Goal: Task Accomplishment & Management: Manage account settings

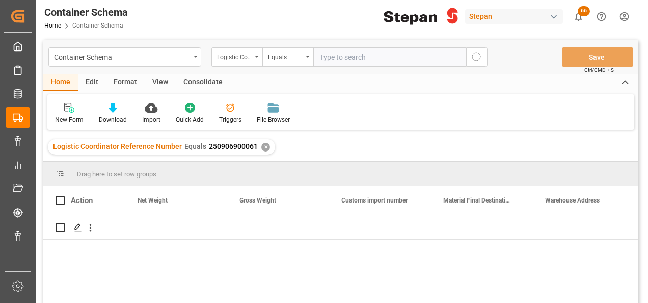
scroll to position [0, 4463]
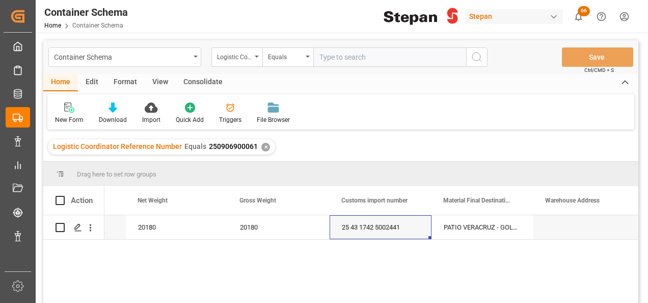
click at [262, 149] on div "✕" at bounding box center [265, 147] width 9 height 9
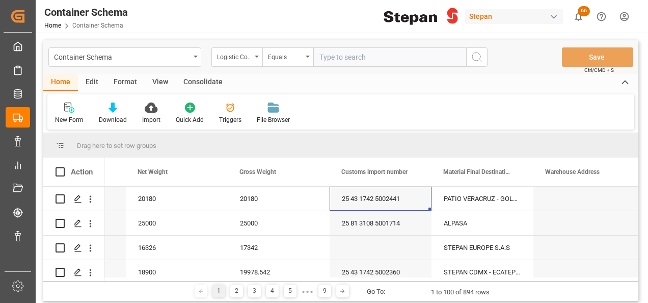
scroll to position [0, 4463]
click at [257, 56] on icon "open menu" at bounding box center [257, 57] width 4 height 2
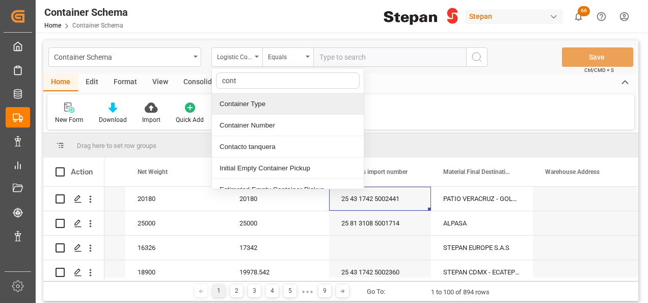
type input "conta"
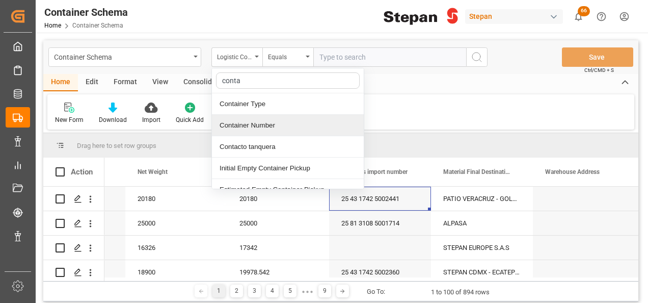
click at [247, 131] on div "Container Number" at bounding box center [288, 125] width 152 height 21
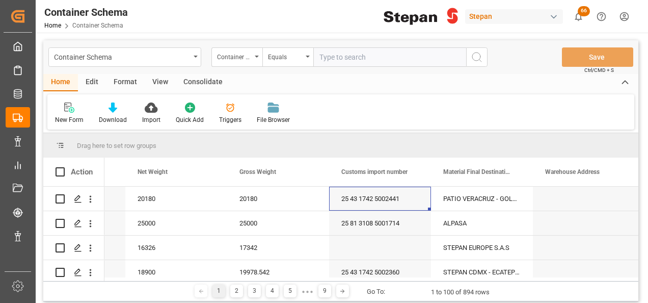
click at [334, 48] on input "text" at bounding box center [389, 56] width 153 height 19
click at [333, 53] on input "text" at bounding box center [389, 56] width 153 height 19
paste input "TIFU1770756"
type input "TIFU1770756"
click at [482, 57] on icon "search button" at bounding box center [477, 57] width 12 height 12
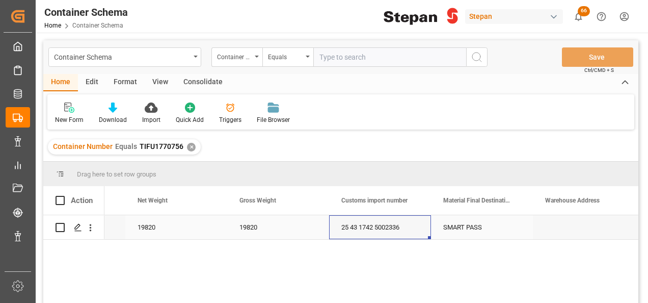
click at [374, 229] on div "25 43 1742 5002336" at bounding box center [380, 227] width 102 height 24
click at [468, 229] on div "SMART PASS" at bounding box center [482, 227] width 102 height 24
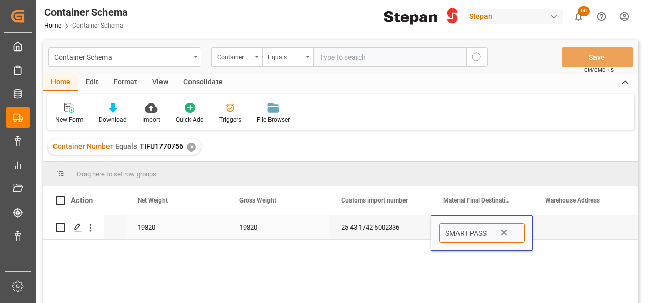
drag, startPoint x: 516, startPoint y: 234, endPoint x: 510, endPoint y: 229, distance: 7.6
click at [516, 233] on input "SMART PASS" at bounding box center [482, 232] width 86 height 19
click at [510, 229] on input "SMART PASS" at bounding box center [482, 232] width 86 height 19
click at [505, 232] on icon "Press SPACE to select this row." at bounding box center [504, 232] width 11 height 11
click at [519, 234] on icon "open menu" at bounding box center [514, 233] width 12 height 12
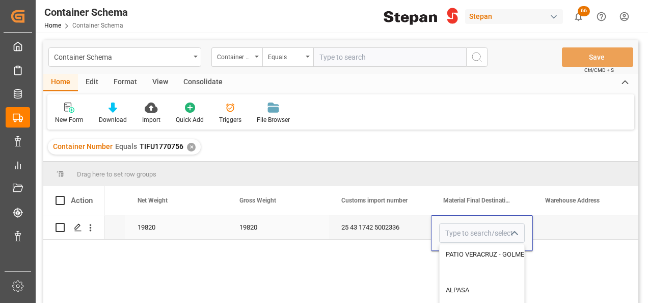
scroll to position [51, 0]
click at [479, 247] on div "PATIO VERACRUZ - GOLMEX" at bounding box center [533, 247] width 186 height 36
type input "PATIO VERACRUZ - GOLMEX"
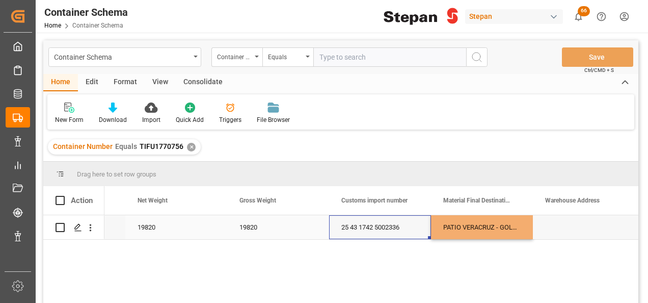
click at [412, 227] on div "25 43 1742 5002336" at bounding box center [380, 227] width 102 height 24
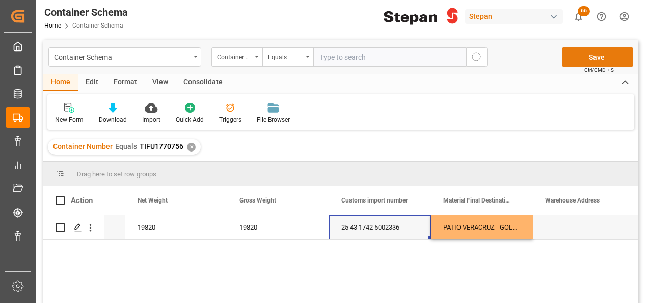
click at [577, 57] on button "Save" at bounding box center [597, 56] width 71 height 19
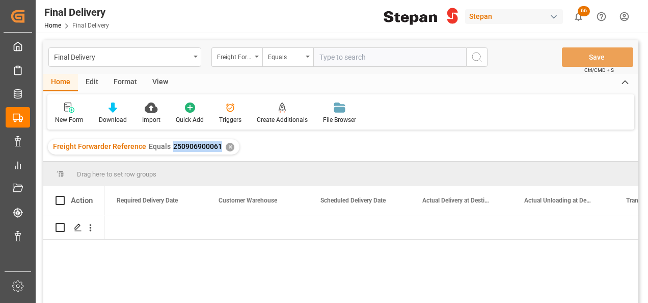
scroll to position [0, 1325]
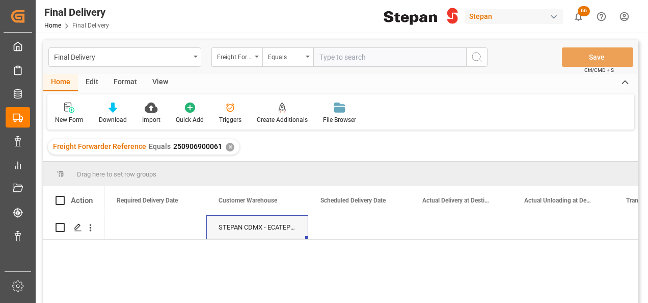
click at [226, 147] on div "✕" at bounding box center [230, 147] width 9 height 9
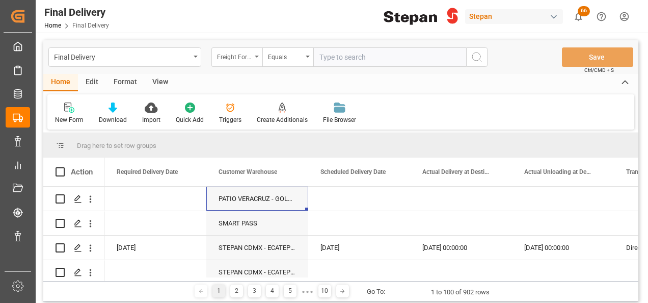
click at [255, 54] on div "Freight Forwarder Reference" at bounding box center [236, 56] width 51 height 19
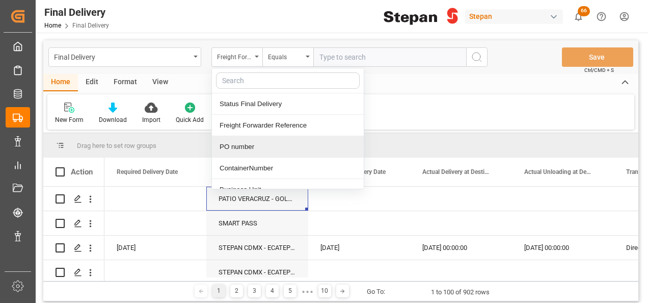
click at [241, 148] on div "PO number" at bounding box center [288, 146] width 152 height 21
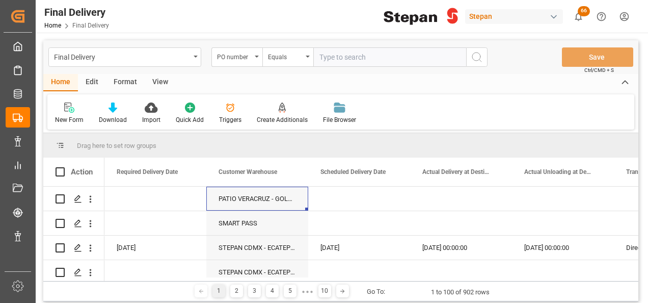
click at [325, 58] on input "text" at bounding box center [389, 56] width 153 height 19
paste input "4501468584"
type input "4501468584"
click at [484, 56] on button "search button" at bounding box center [476, 56] width 21 height 19
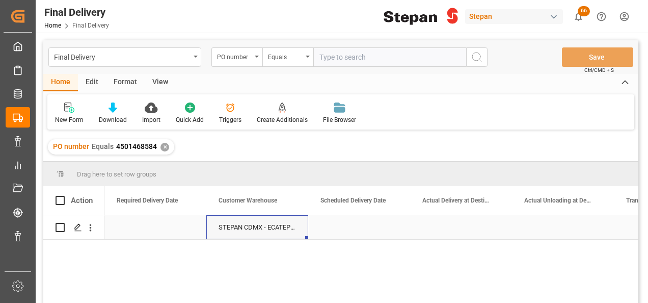
click at [339, 224] on div "Press SPACE to select this row." at bounding box center [359, 227] width 102 height 24
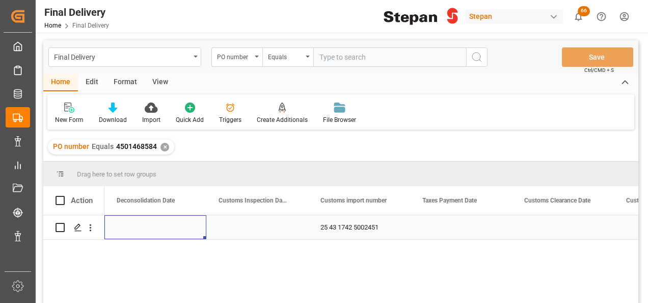
scroll to position [0, 611]
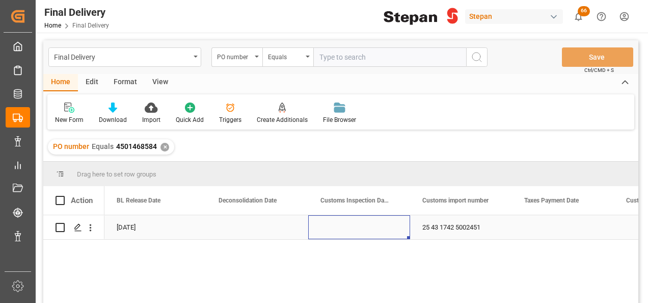
click at [337, 223] on div "Press SPACE to select this row." at bounding box center [359, 227] width 102 height 24
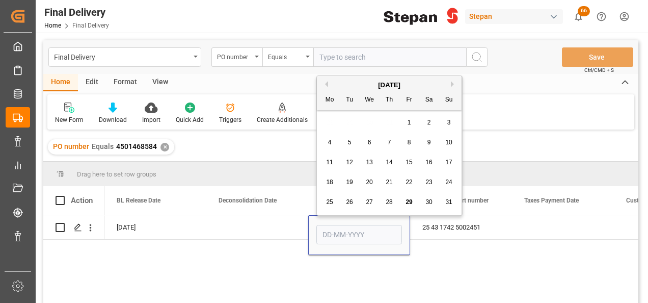
click at [387, 201] on span "28" at bounding box center [389, 201] width 7 height 7
type input "[DATE]"
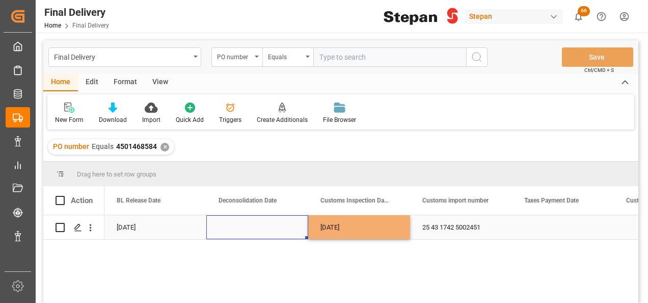
click at [270, 223] on div "Press SPACE to select this row." at bounding box center [257, 227] width 102 height 24
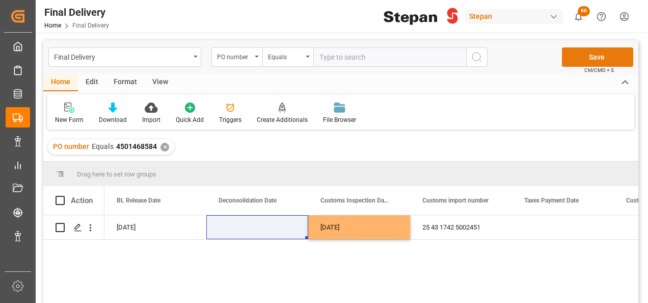
click at [595, 52] on button "Save" at bounding box center [597, 56] width 71 height 19
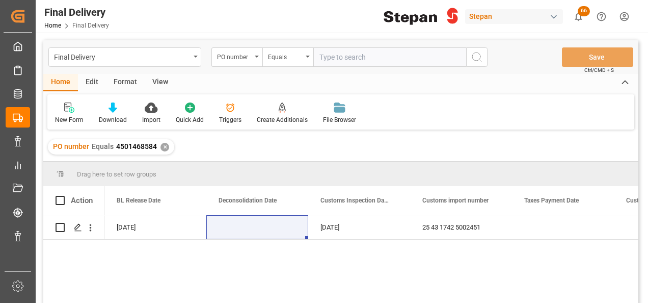
click at [79, 25] on span "Final Delivery" at bounding box center [90, 25] width 37 height 7
drag, startPoint x: 160, startPoint y: 148, endPoint x: 570, endPoint y: 74, distance: 416.2
click at [544, 89] on div "Final Delivery PO number Equals Save Ctrl/CMD + S Home Edit Format View New For…" at bounding box center [340, 184] width 595 height 289
click at [95, 26] on span "Final Delivery" at bounding box center [90, 25] width 37 height 7
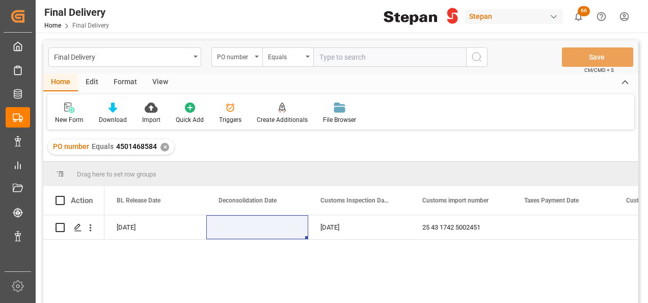
click at [89, 26] on span "Final Delivery" at bounding box center [90, 25] width 37 height 7
drag, startPoint x: 89, startPoint y: 26, endPoint x: 162, endPoint y: 145, distance: 140.0
click at [162, 145] on div "✕" at bounding box center [165, 147] width 9 height 9
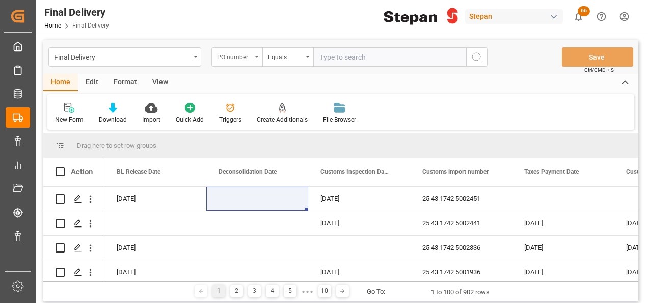
click at [254, 56] on div "PO number" at bounding box center [236, 56] width 51 height 19
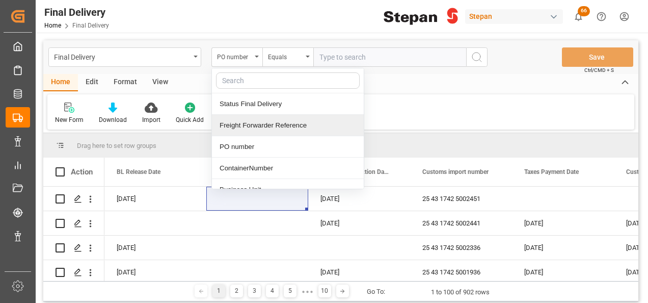
click at [237, 126] on div "Freight Forwarder Reference" at bounding box center [288, 125] width 152 height 21
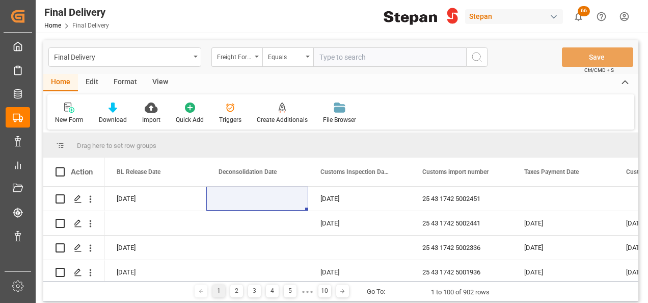
click at [327, 56] on input "text" at bounding box center [389, 56] width 153 height 19
paste input "250906900206"
type input "250906900206"
click at [476, 58] on icon "search button" at bounding box center [477, 57] width 12 height 12
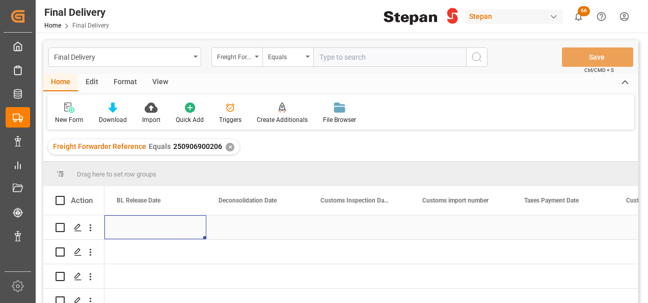
click at [158, 224] on div "Press SPACE to select this row." at bounding box center [155, 227] width 102 height 24
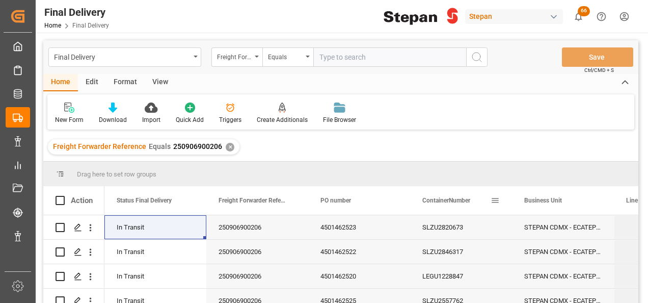
drag, startPoint x: 421, startPoint y: 203, endPoint x: 441, endPoint y: 202, distance: 19.9
click at [455, 203] on div "ContainerNumber" at bounding box center [461, 200] width 102 height 29
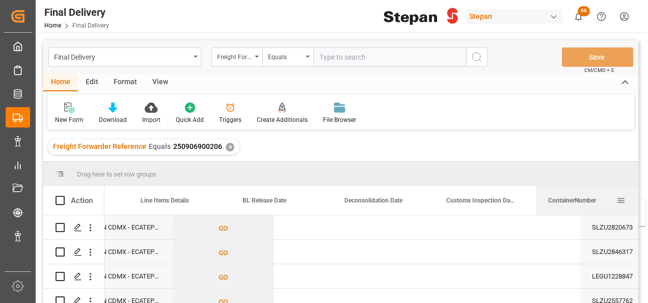
scroll to position [0, 384]
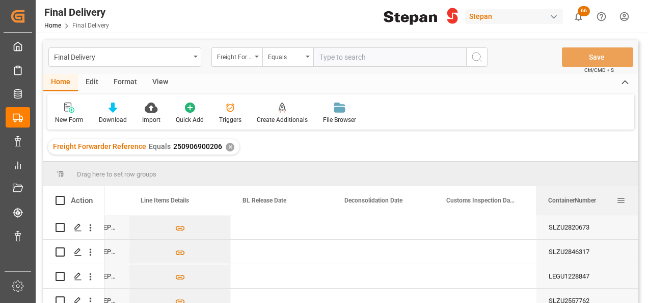
drag, startPoint x: 429, startPoint y: 203, endPoint x: 542, endPoint y: 208, distance: 113.7
click at [543, 208] on div "ContainerNumber" at bounding box center [587, 200] width 102 height 29
click at [518, 226] on div "Press SPACE to select this row." at bounding box center [486, 227] width 102 height 24
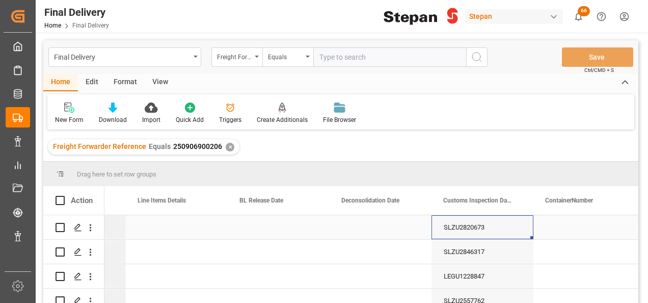
scroll to position [0, 489]
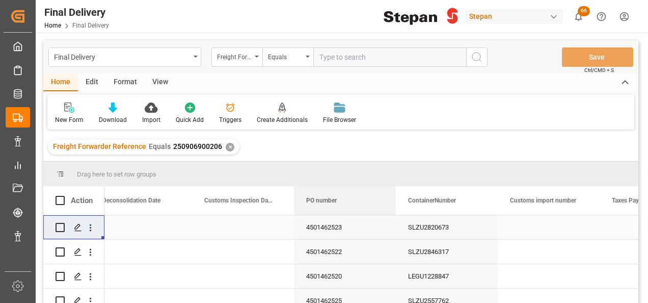
drag, startPoint x: 333, startPoint y: 207, endPoint x: 366, endPoint y: 225, distance: 37.4
click at [366, 225] on div "Action BL Release Date Deconsolidation Date PO number" at bounding box center [340, 247] width 595 height 123
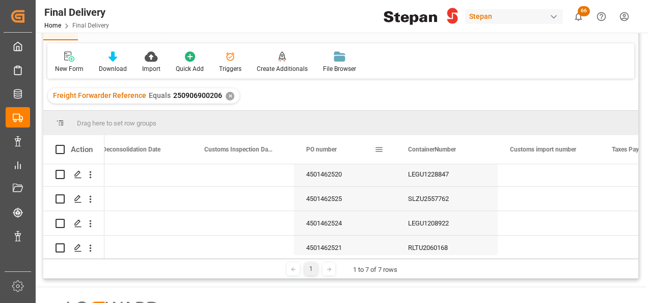
scroll to position [84, 0]
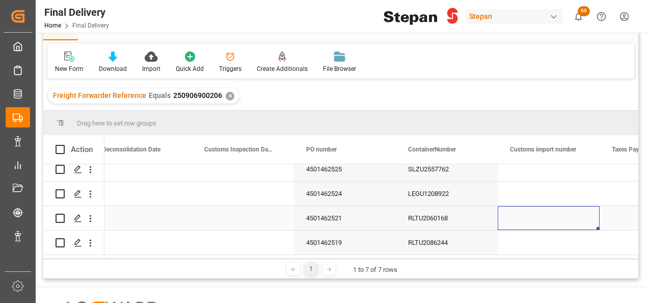
click at [523, 217] on div "Press SPACE to select this row." at bounding box center [549, 218] width 102 height 24
click at [546, 215] on div "Press SPACE to select this row." at bounding box center [549, 218] width 102 height 24
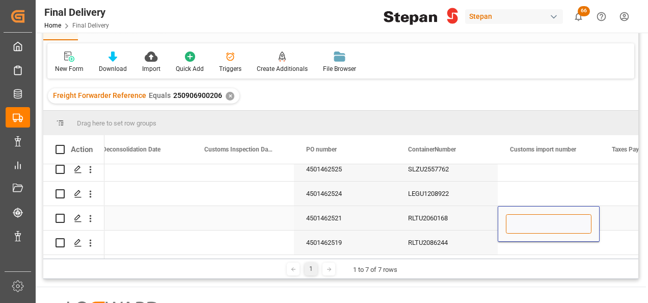
click at [542, 223] on input "Press SPACE to select this row." at bounding box center [549, 223] width 86 height 19
paste input "25 43 1742 5002509"
type input "25 43 1742 5002509"
click at [379, 222] on div "4501462521" at bounding box center [345, 218] width 102 height 24
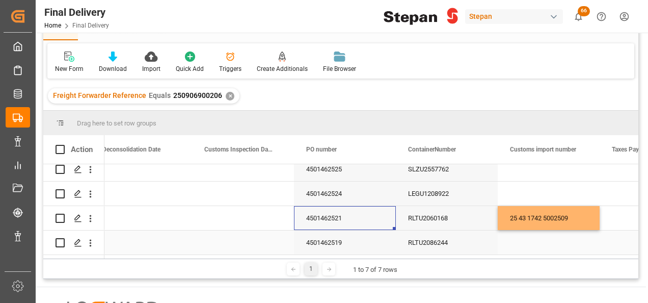
click at [523, 243] on div "Press SPACE to select this row." at bounding box center [549, 242] width 102 height 24
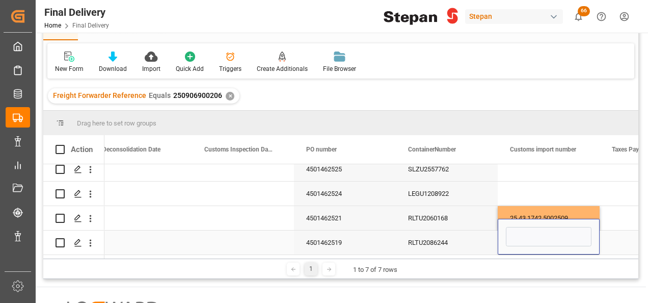
click at [523, 243] on div "Press SPACE to select this row." at bounding box center [549, 237] width 102 height 36
click at [523, 232] on input "Press SPACE to select this row." at bounding box center [549, 236] width 86 height 19
paste input "25 43 1742 5002512"
type input "25 43 1742 5002512"
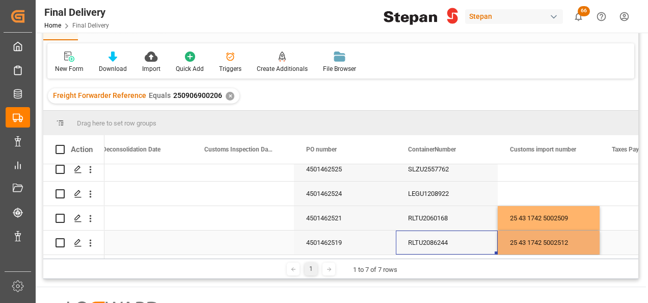
click at [461, 234] on div "RLTU2086244" at bounding box center [447, 242] width 102 height 24
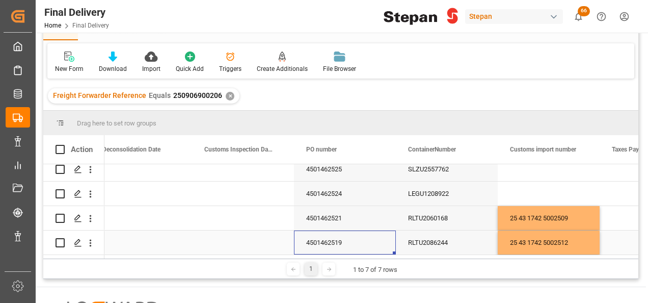
click at [356, 234] on div "4501462519" at bounding box center [345, 242] width 102 height 24
click at [530, 192] on div "Press SPACE to select this row." at bounding box center [549, 193] width 102 height 24
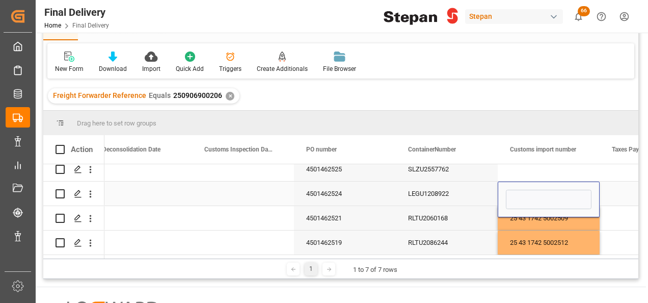
type input "25 43 1742 5002513"
click at [383, 184] on div "4501462524" at bounding box center [345, 193] width 102 height 24
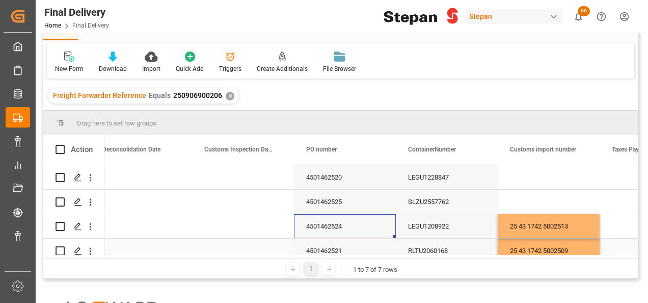
scroll to position [33, 0]
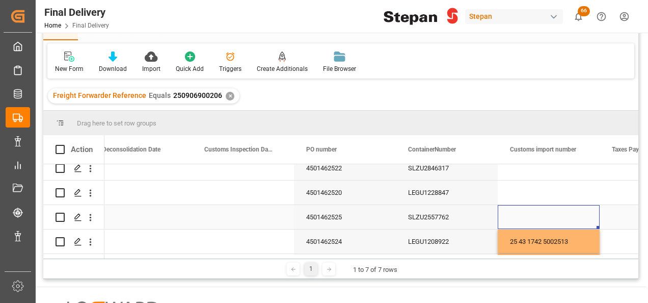
click at [543, 217] on div "Press SPACE to select this row." at bounding box center [549, 217] width 102 height 24
click at [543, 217] on input "Press SPACE to select this row." at bounding box center [549, 222] width 86 height 19
paste input "25 43 1742 5002514"
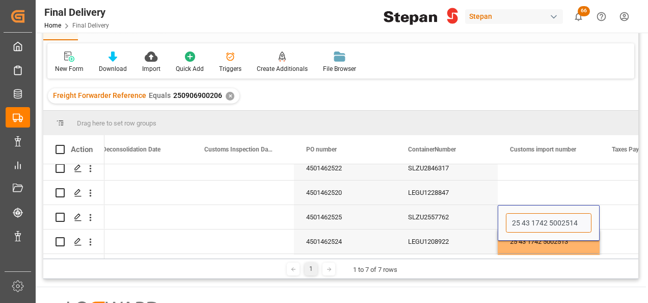
type input "25 43 1742 5002514"
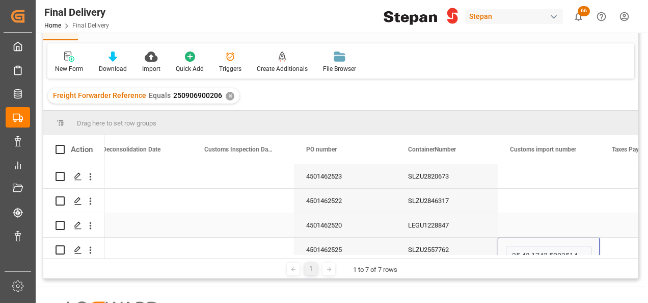
click at [526, 223] on div "Press SPACE to select this row." at bounding box center [549, 225] width 102 height 24
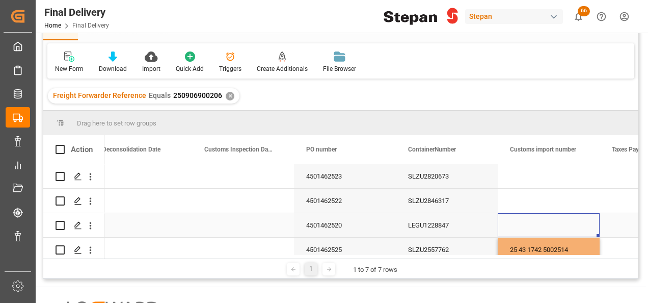
click at [526, 223] on div "Press SPACE to select this row." at bounding box center [549, 225] width 102 height 24
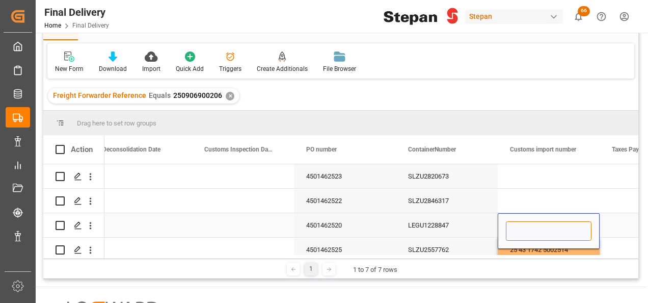
click at [523, 233] on input "Press SPACE to select this row." at bounding box center [549, 230] width 86 height 19
paste input "25 43 1742 5002515"
type input "25 43 1742 5002515"
click at [453, 226] on div "LEGU1228847" at bounding box center [447, 225] width 102 height 24
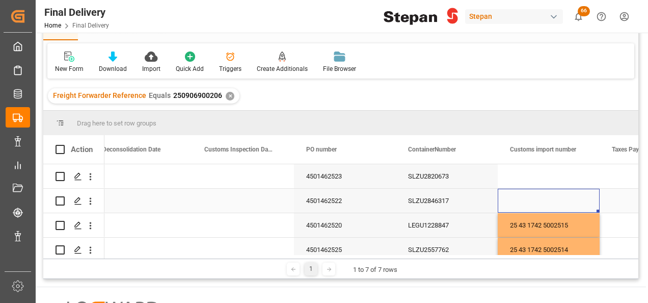
click at [528, 200] on div "Press SPACE to select this row." at bounding box center [549, 201] width 102 height 24
type input "25 43 1742 5002517"
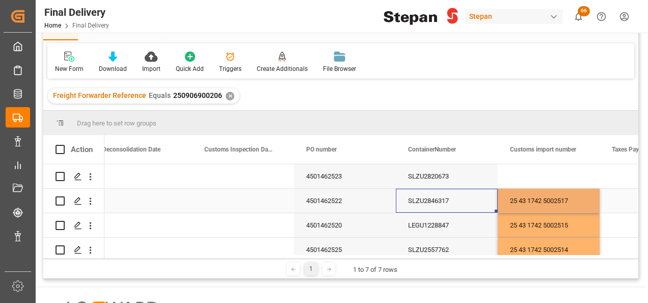
click at [477, 203] on div "SLZU2846317" at bounding box center [447, 201] width 102 height 24
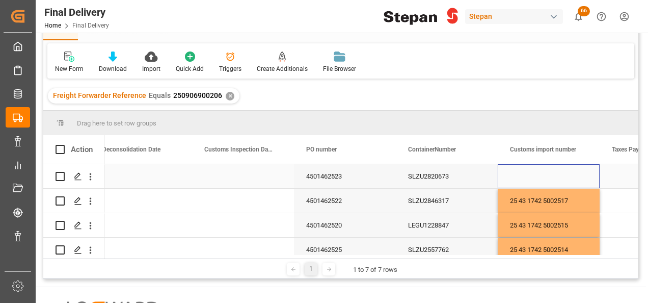
click at [528, 177] on div "Press SPACE to select this row." at bounding box center [549, 176] width 102 height 24
type input "25 43 1742 5002518"
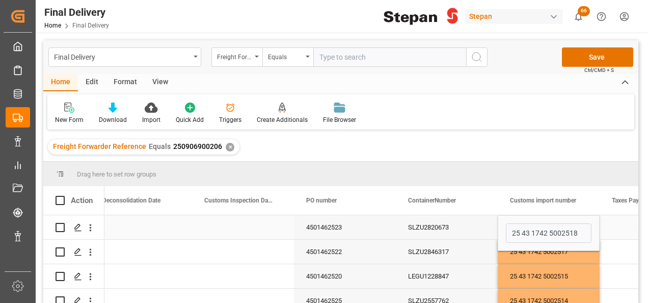
click at [444, 230] on div "SLZU2820673" at bounding box center [447, 227] width 102 height 24
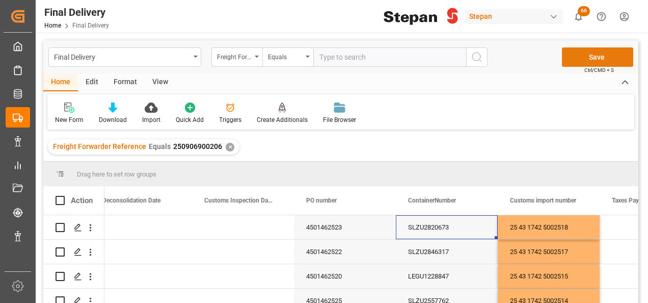
click at [586, 50] on button "Save" at bounding box center [597, 56] width 71 height 19
